Goal: Navigation & Orientation: Find specific page/section

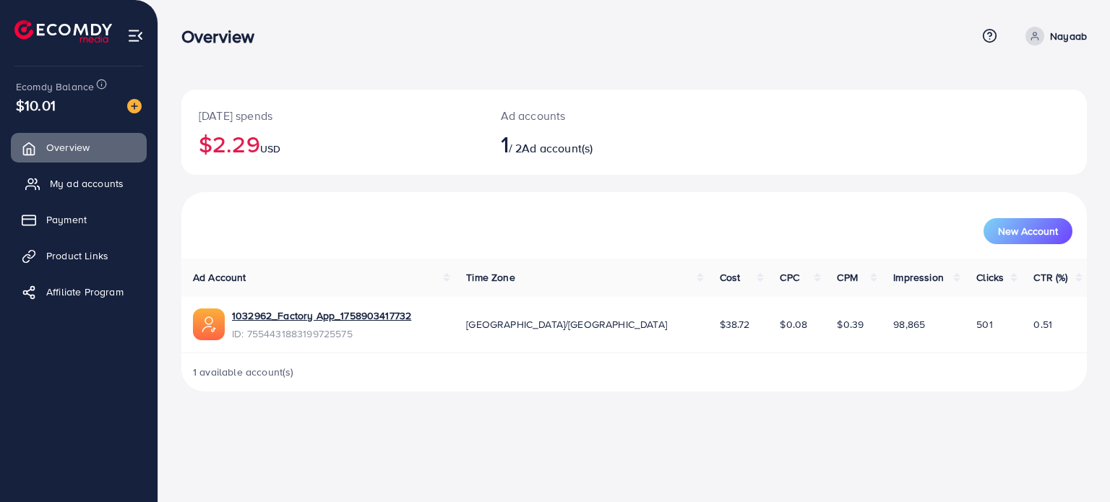
click at [66, 173] on link "My ad accounts" at bounding box center [79, 183] width 136 height 29
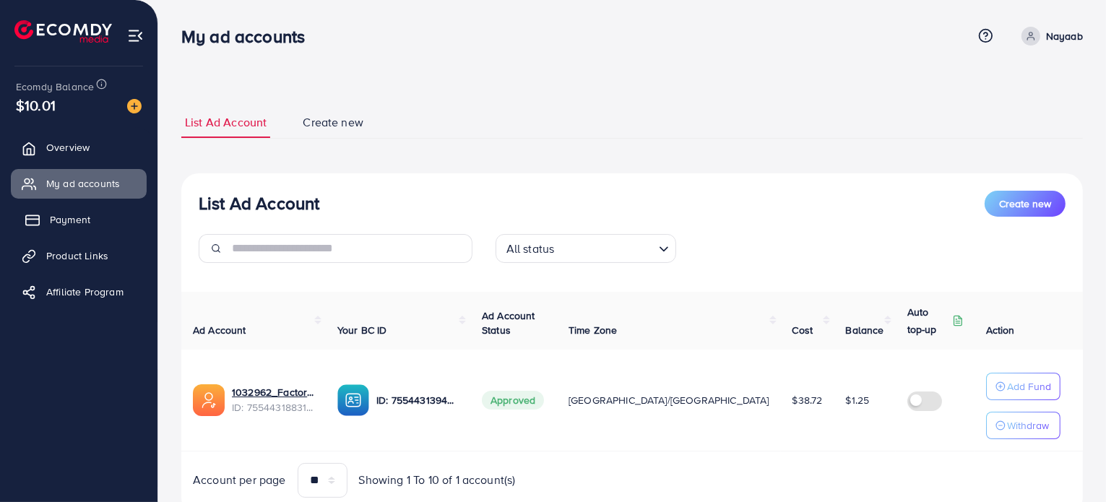
click at [84, 205] on link "Payment" at bounding box center [79, 219] width 136 height 29
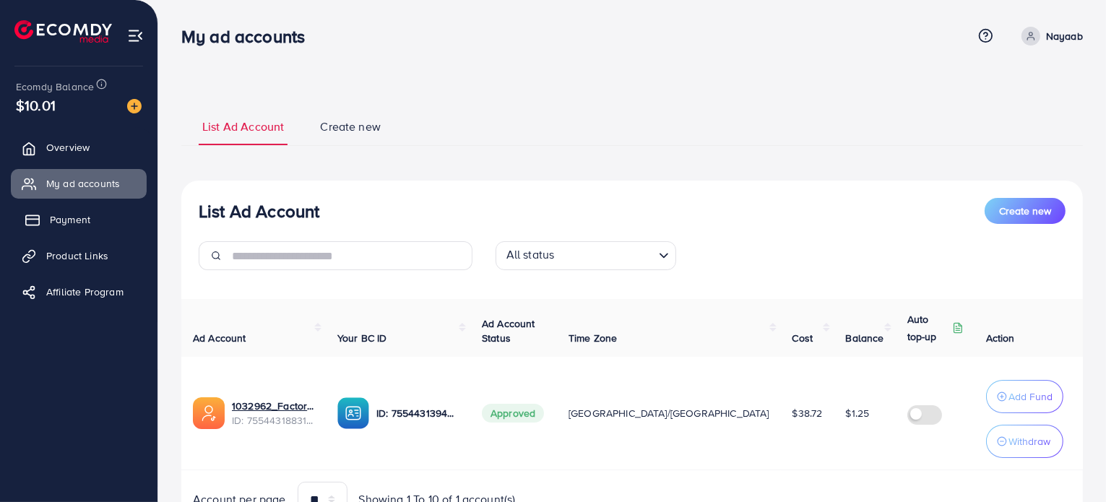
click at [87, 228] on link "Payment" at bounding box center [79, 219] width 136 height 29
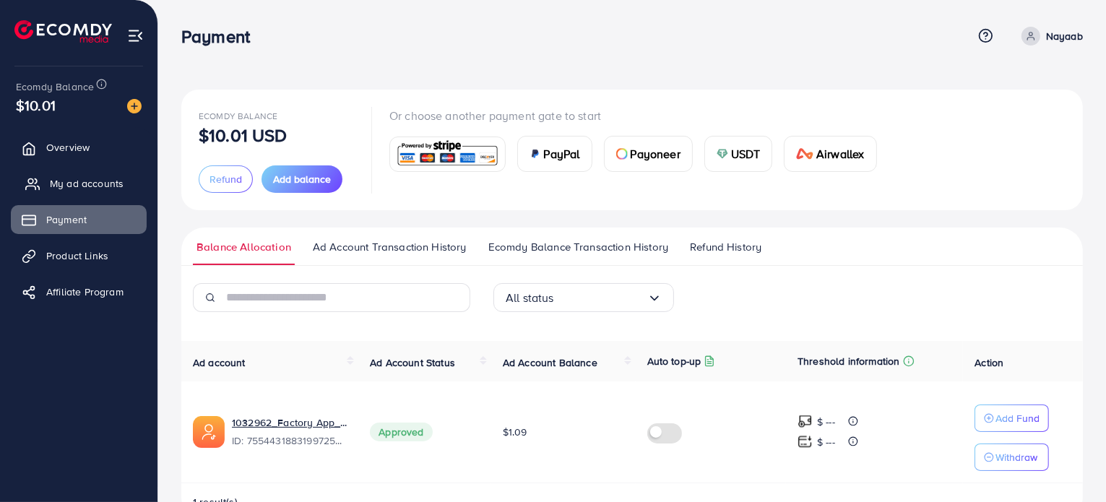
click at [64, 177] on span "My ad accounts" at bounding box center [87, 183] width 74 height 14
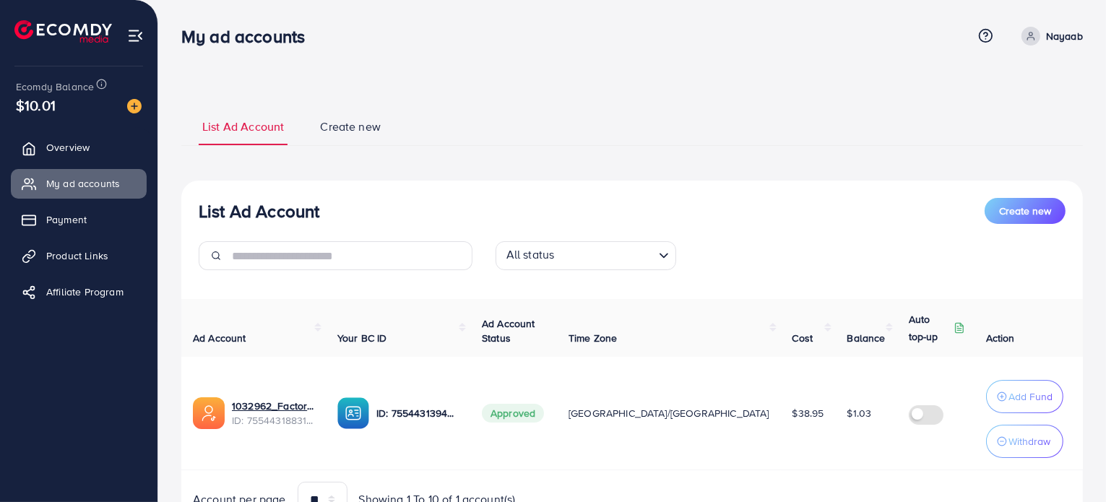
click at [62, 210] on link "Payment" at bounding box center [79, 219] width 136 height 29
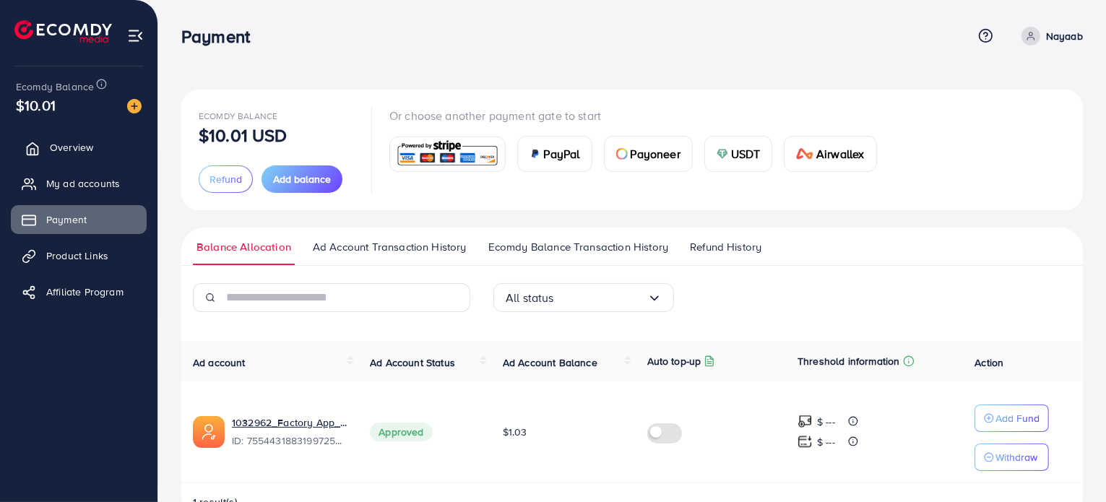
click at [66, 133] on link "Overview" at bounding box center [79, 147] width 136 height 29
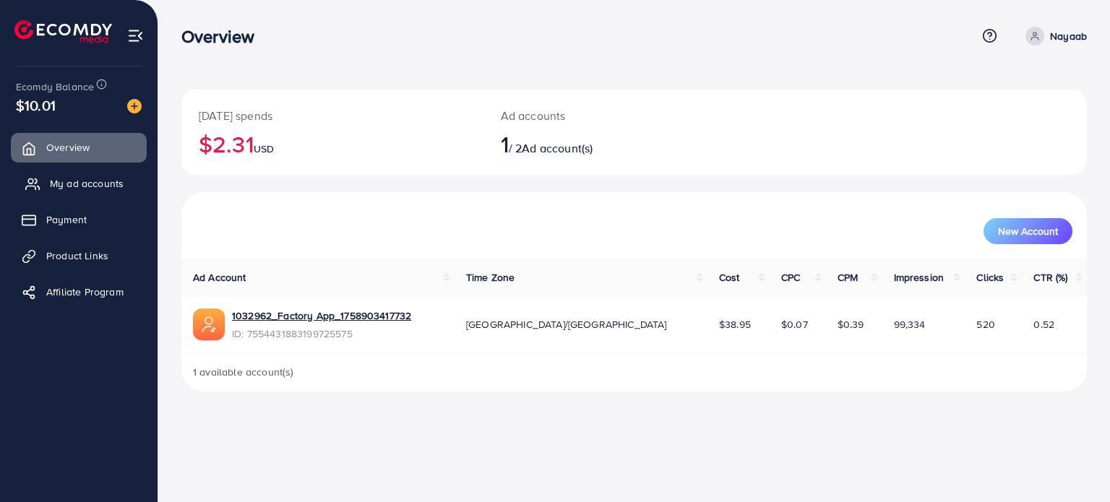
click at [87, 169] on link "My ad accounts" at bounding box center [79, 183] width 136 height 29
click at [87, 173] on link "My ad accounts" at bounding box center [79, 183] width 136 height 29
